Goal: Task Accomplishment & Management: Use online tool/utility

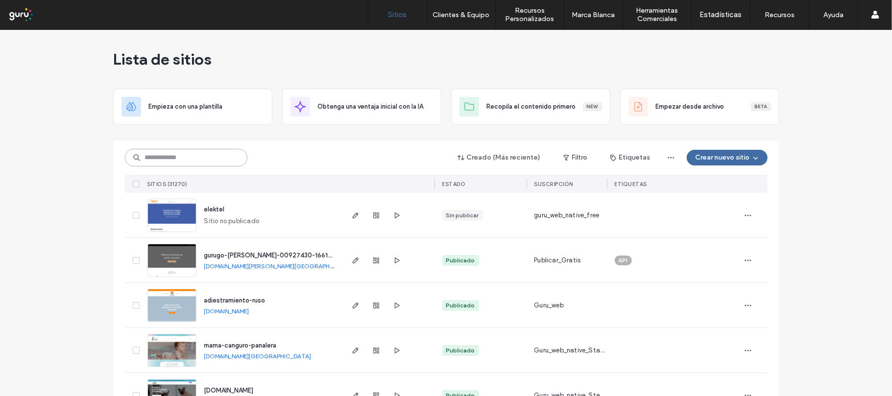
click at [174, 156] on input at bounding box center [186, 158] width 122 height 18
paste input "**********"
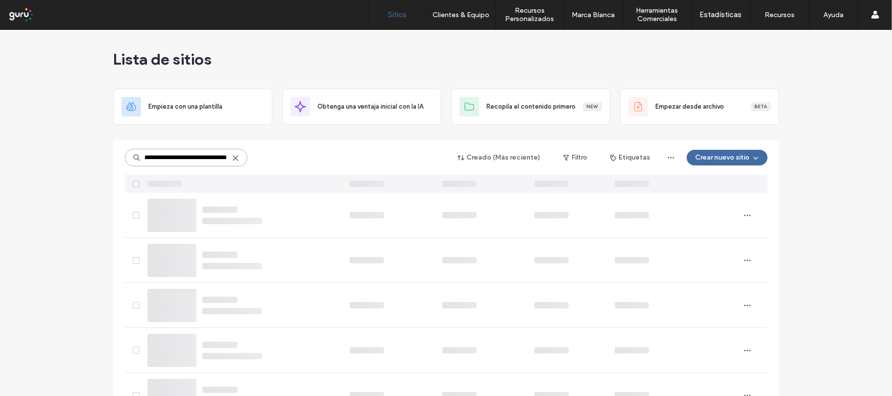
scroll to position [0, 28]
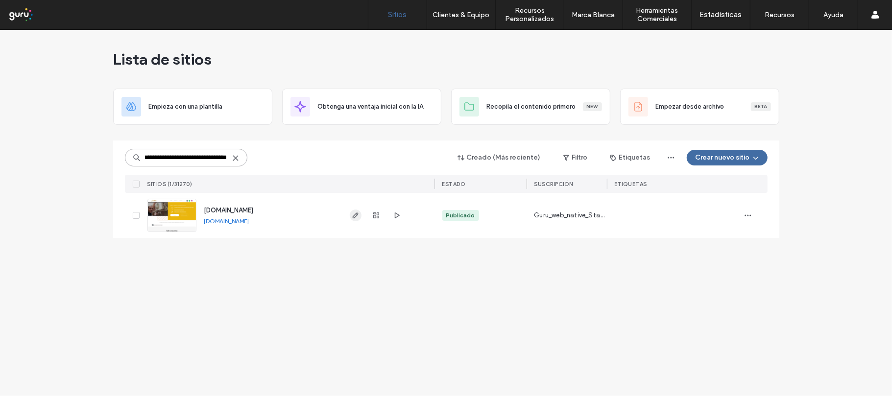
type input "**********"
click at [355, 217] on use "button" at bounding box center [355, 216] width 6 height 6
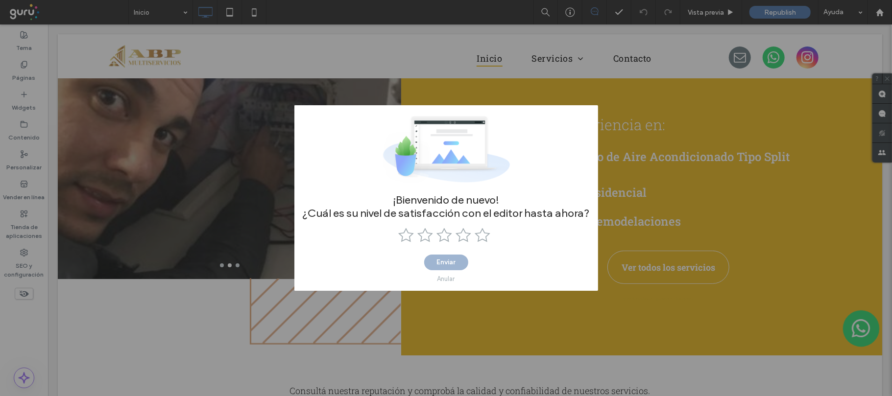
click at [453, 68] on div "¡Bienvenido de nuevo! ¿Cuál es su nivel de satisfacción con el editor hasta aho…" at bounding box center [446, 198] width 892 height 396
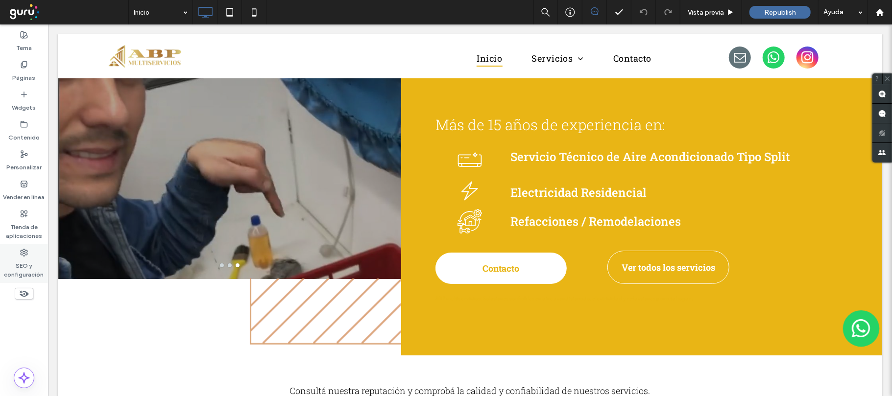
click at [23, 256] on icon at bounding box center [24, 253] width 8 height 8
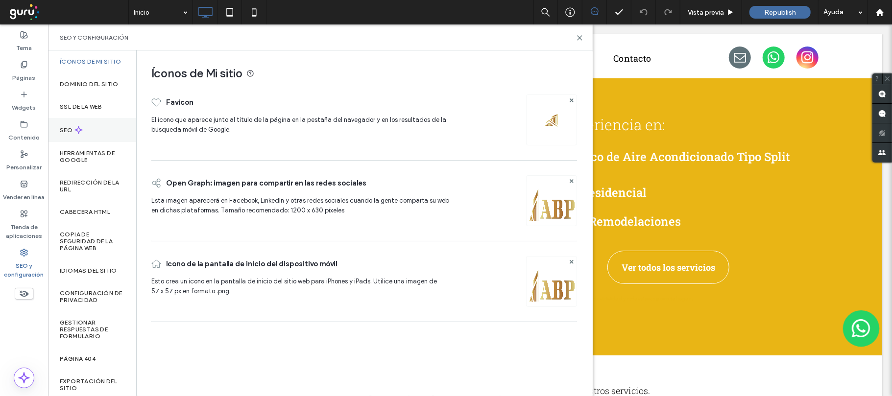
click at [115, 126] on div "SEO" at bounding box center [92, 130] width 88 height 24
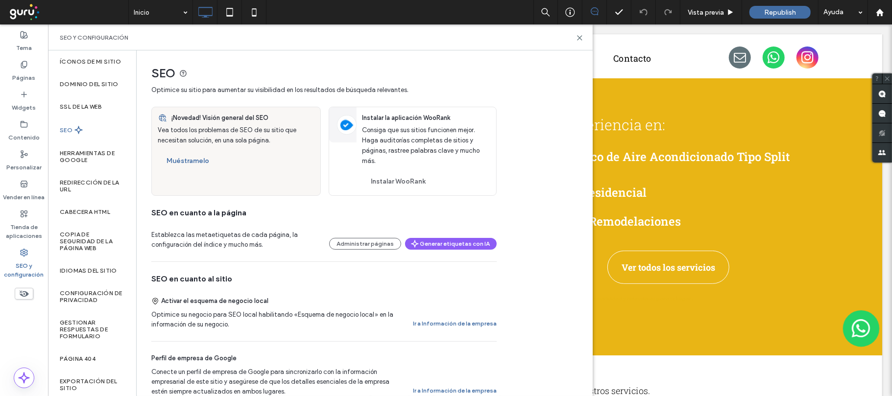
scroll to position [196, 0]
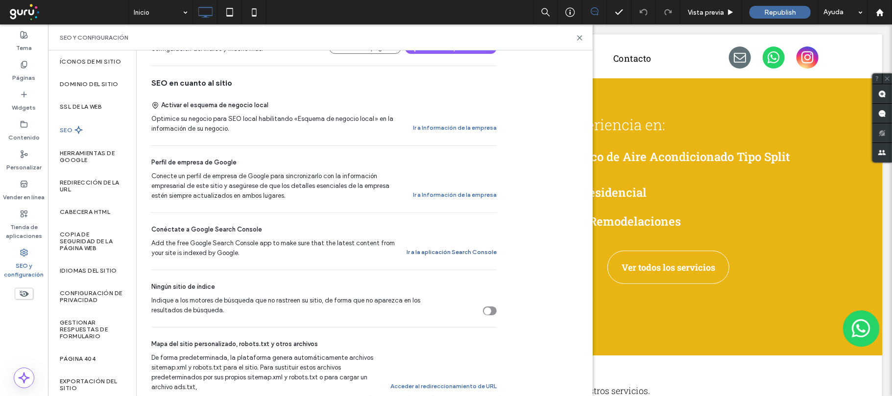
click at [454, 250] on button "Ir a la aplicación Search Console" at bounding box center [452, 252] width 90 height 12
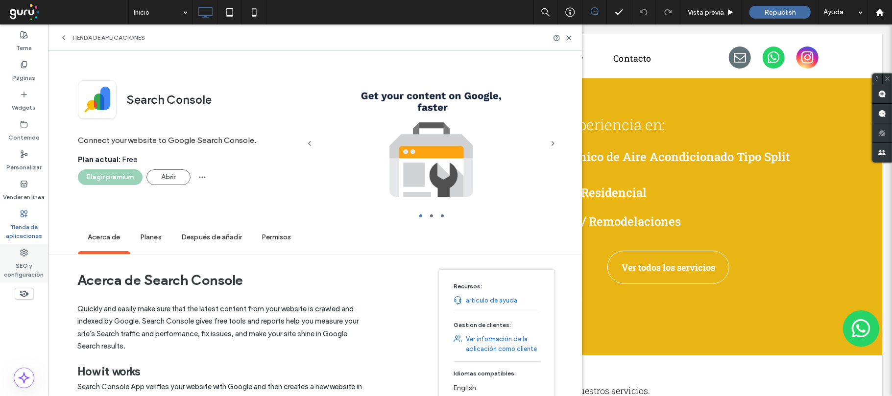
click at [24, 255] on icon at bounding box center [24, 253] width 8 height 8
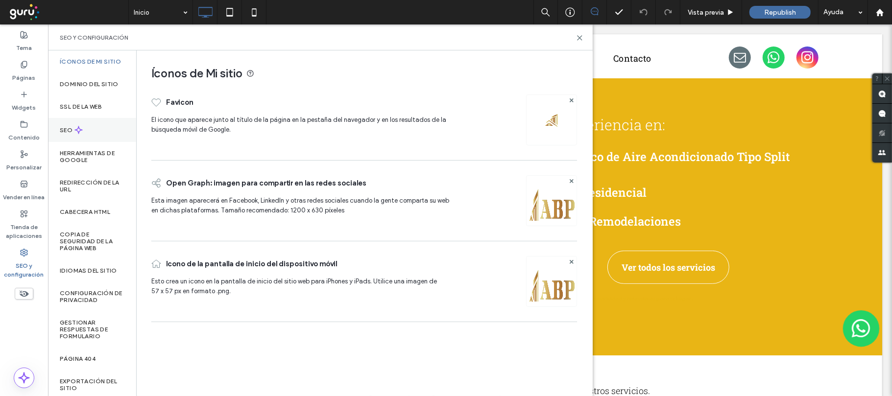
click at [70, 133] on label "SEO" at bounding box center [67, 130] width 15 height 7
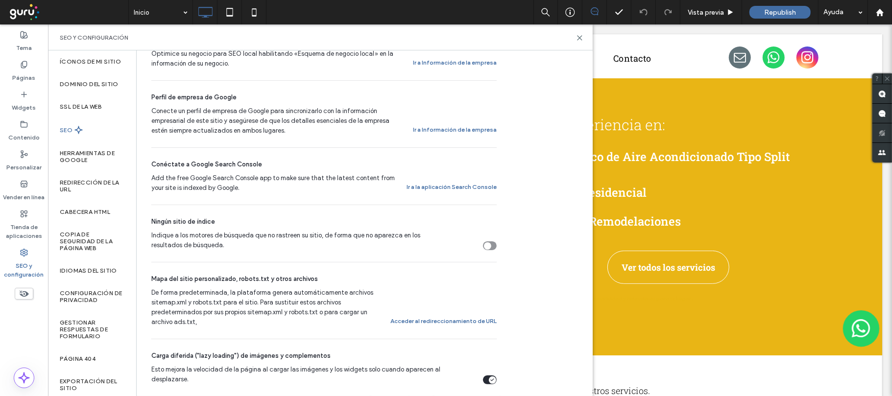
scroll to position [326, 0]
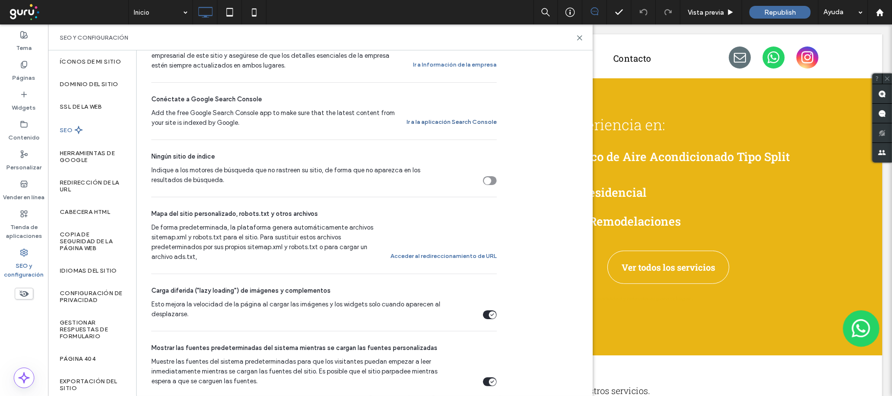
click at [469, 125] on button "Ir a la aplicación Search Console" at bounding box center [452, 122] width 90 height 12
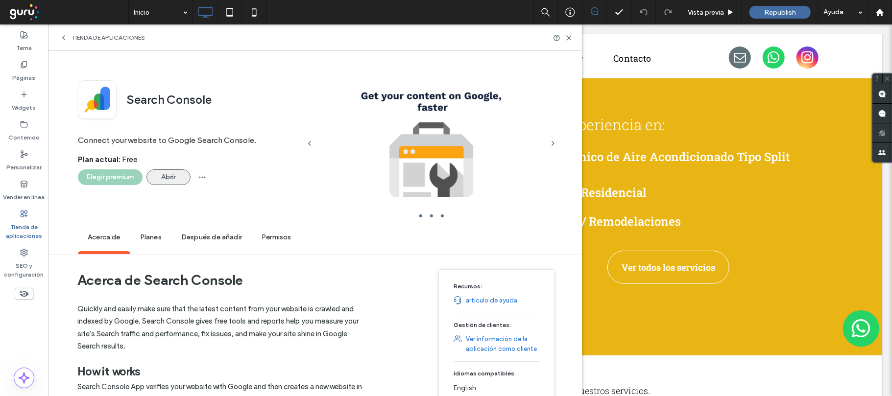
click at [165, 179] on button "Abrir" at bounding box center [168, 177] width 44 height 16
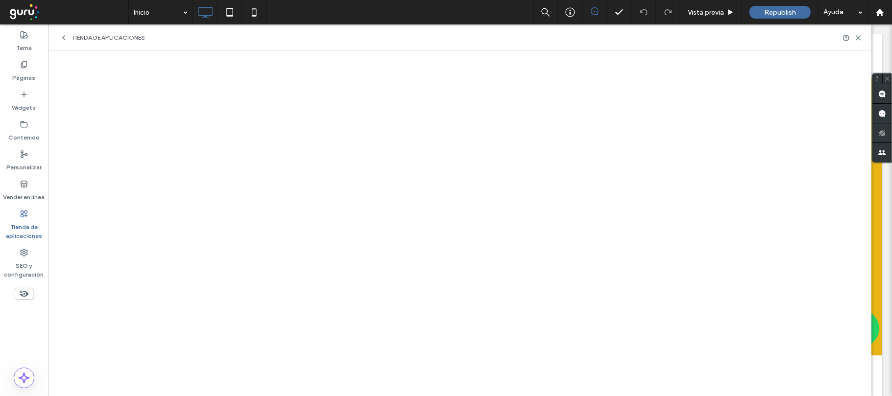
click at [78, 35] on span "Tienda de aplicaciones" at bounding box center [108, 38] width 73 height 8
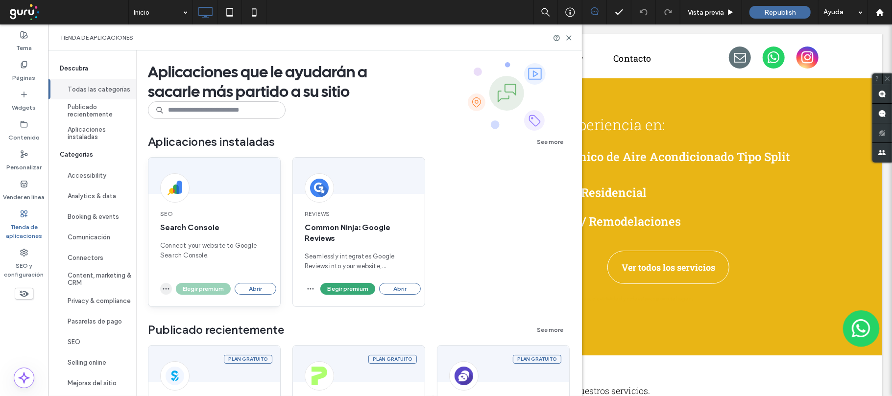
click at [161, 292] on span "button" at bounding box center [166, 289] width 12 height 12
click at [200, 313] on span "Desinstalar aplicación" at bounding box center [202, 313] width 67 height 10
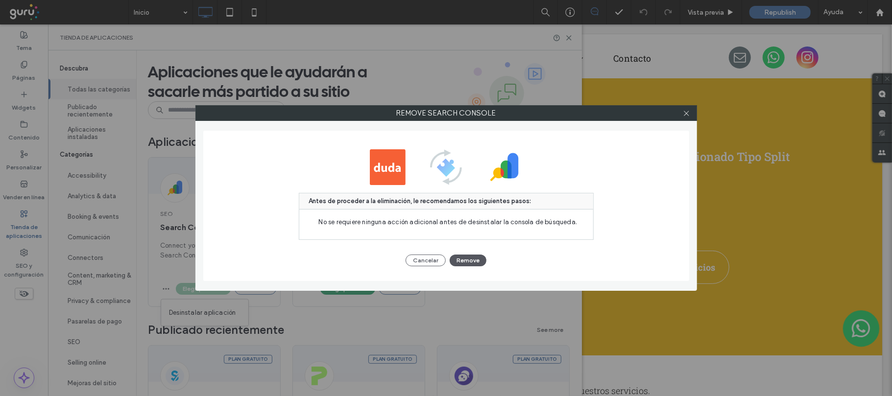
click at [463, 261] on button "Remove" at bounding box center [468, 261] width 37 height 12
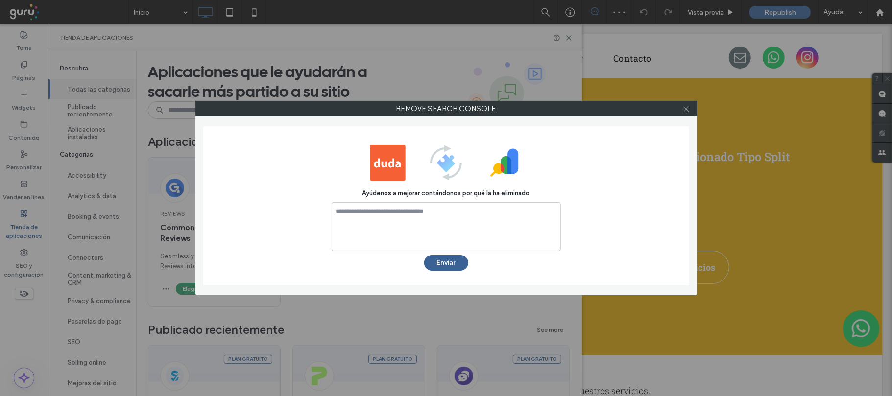
scroll to position [0, 0]
click at [690, 105] on icon at bounding box center [686, 108] width 7 height 7
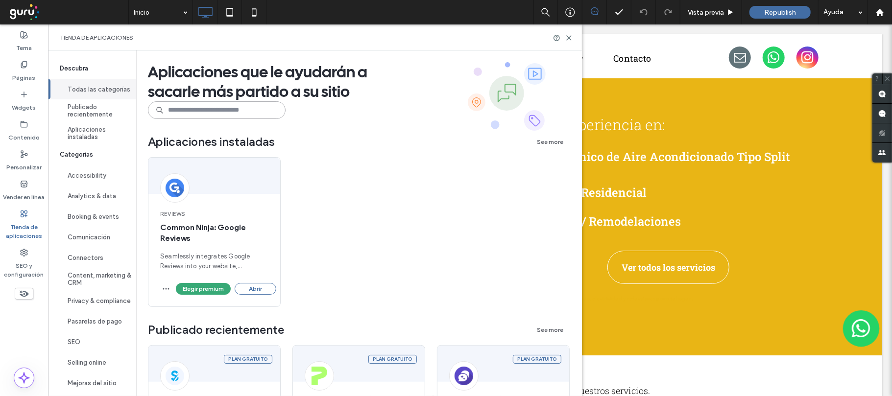
click at [245, 113] on input at bounding box center [217, 110] width 138 height 18
click at [24, 268] on label "SEO y configuración" at bounding box center [24, 268] width 48 height 23
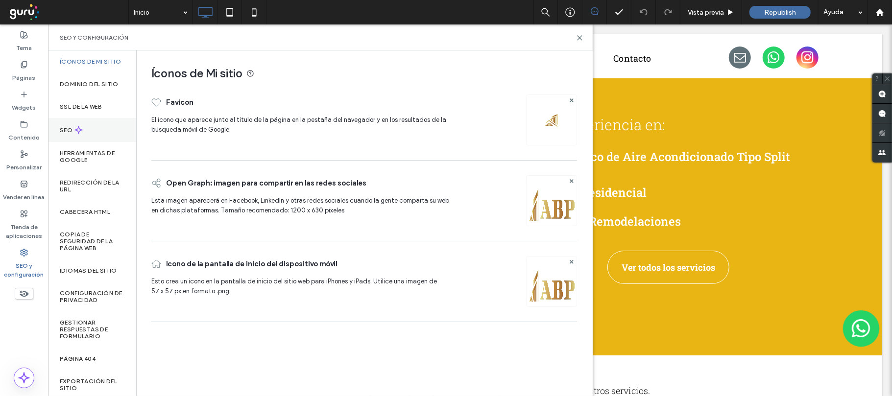
click at [82, 130] on use at bounding box center [78, 129] width 7 height 7
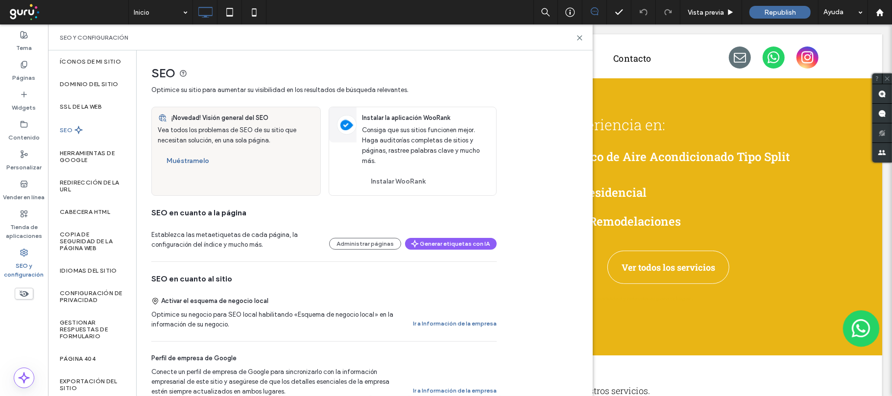
scroll to position [196, 0]
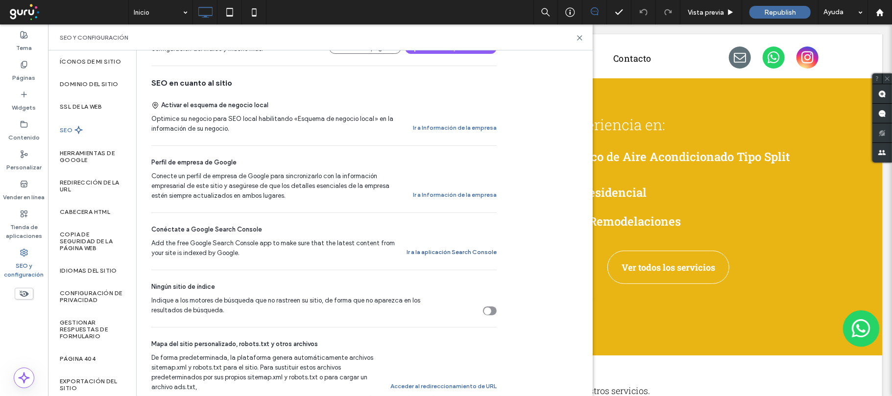
drag, startPoint x: 467, startPoint y: 256, endPoint x: 347, endPoint y: 369, distance: 165.3
click at [467, 256] on button "Ir a la aplicación Search Console" at bounding box center [452, 252] width 90 height 12
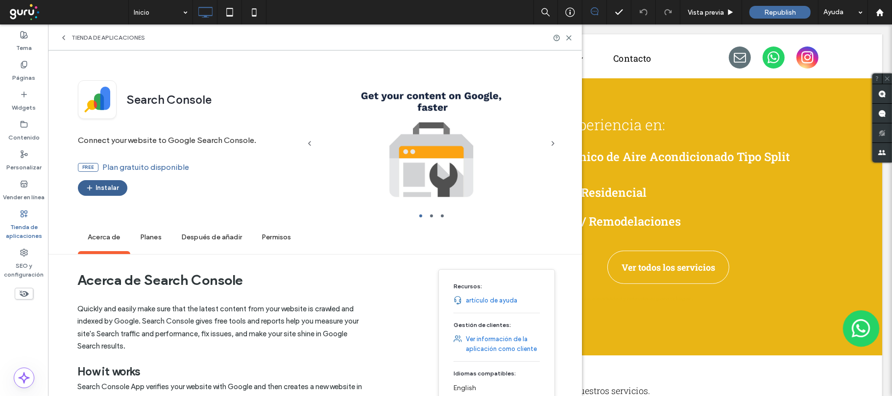
click at [116, 187] on button "Instalar" at bounding box center [102, 188] width 49 height 16
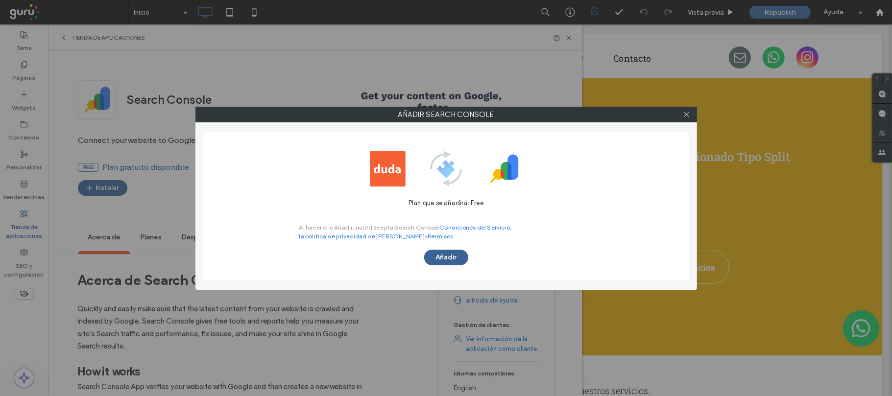
click at [437, 255] on button "Añadir" at bounding box center [446, 258] width 44 height 16
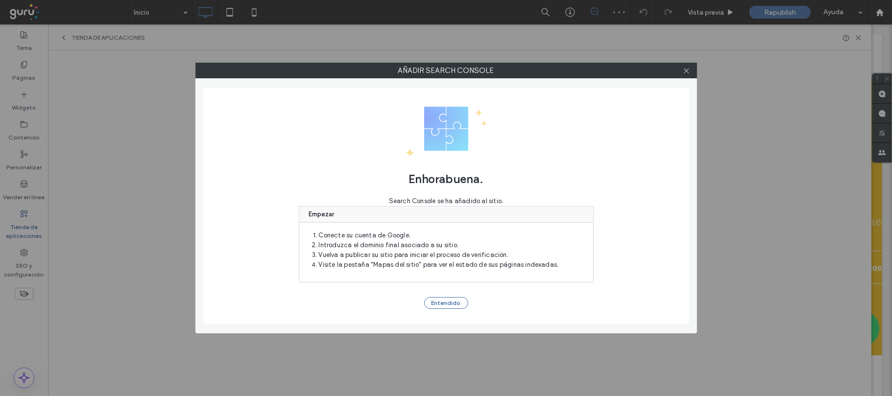
scroll to position [0, 0]
click at [444, 306] on button "Entendido" at bounding box center [446, 303] width 44 height 12
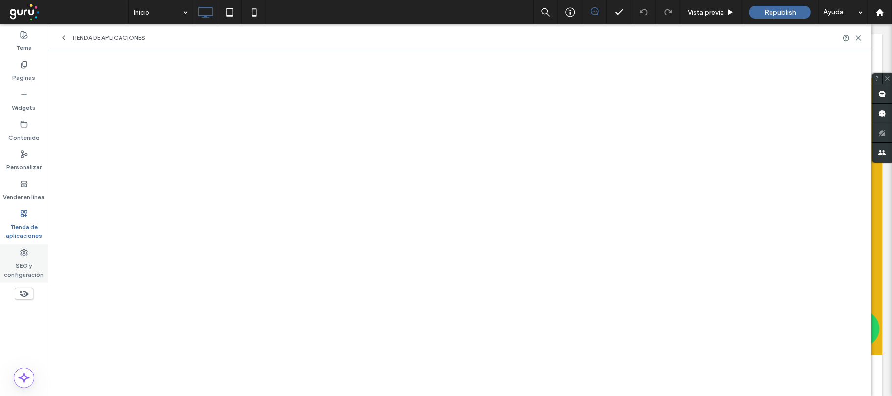
click at [28, 256] on div "SEO y configuración" at bounding box center [24, 263] width 48 height 39
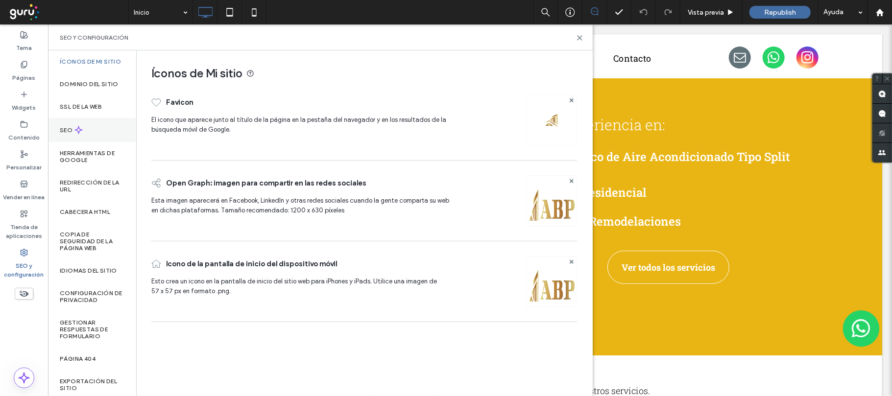
click at [78, 131] on icon at bounding box center [78, 130] width 8 height 8
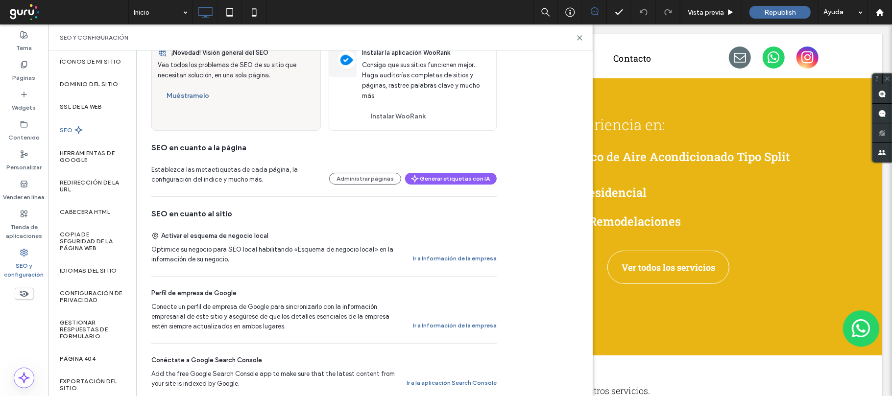
scroll to position [196, 0]
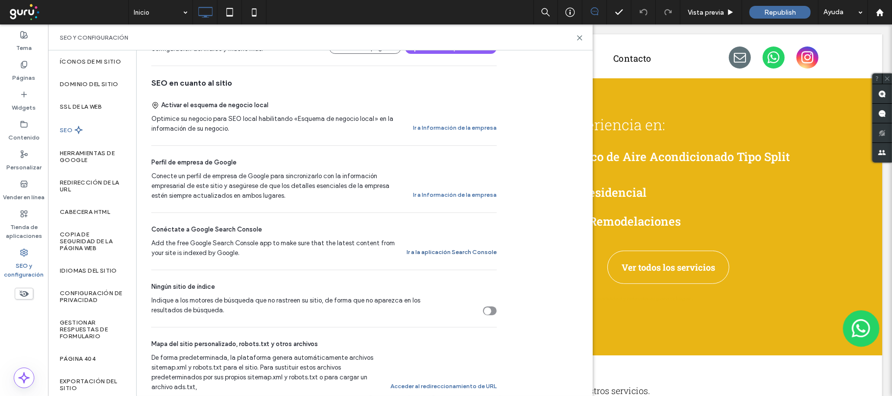
click at [459, 253] on button "Ir a la aplicación Search Console" at bounding box center [452, 252] width 90 height 12
